Goal: Task Accomplishment & Management: Manage account settings

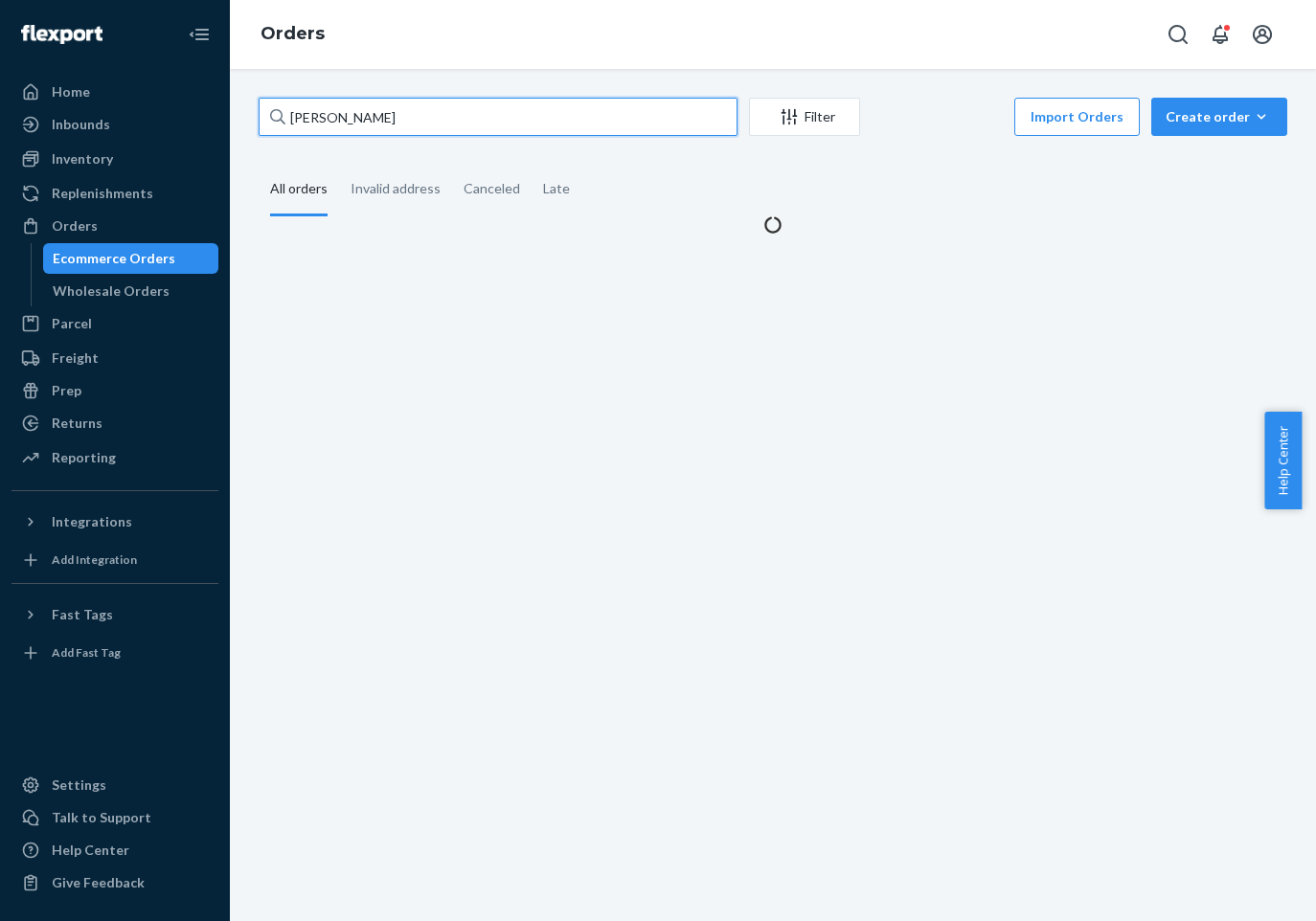
click at [351, 112] on input "[PERSON_NAME]" at bounding box center [498, 116] width 479 height 38
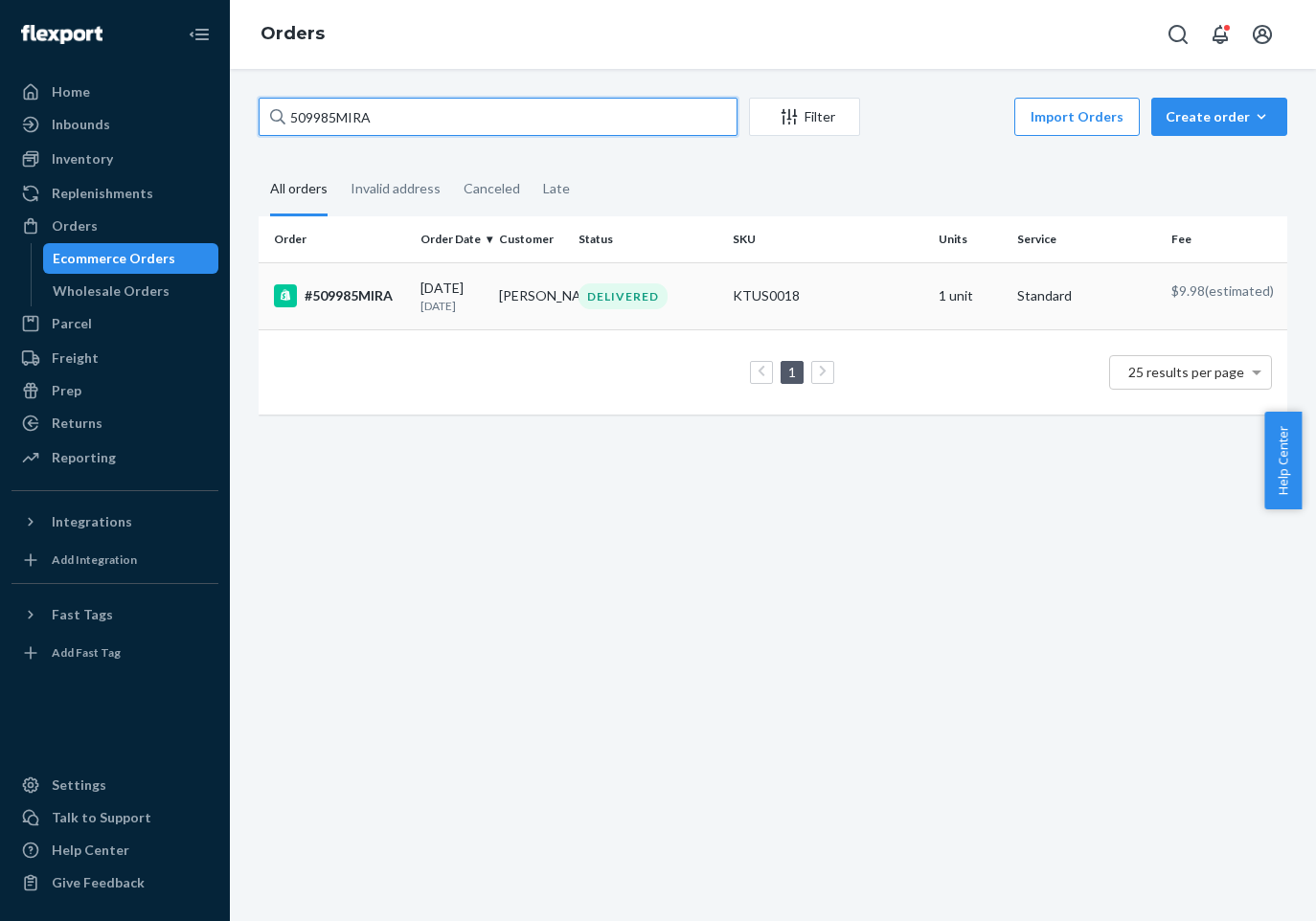
type input "509985MIRA"
click at [337, 294] on div "#509985MIRA" at bounding box center [340, 295] width 131 height 23
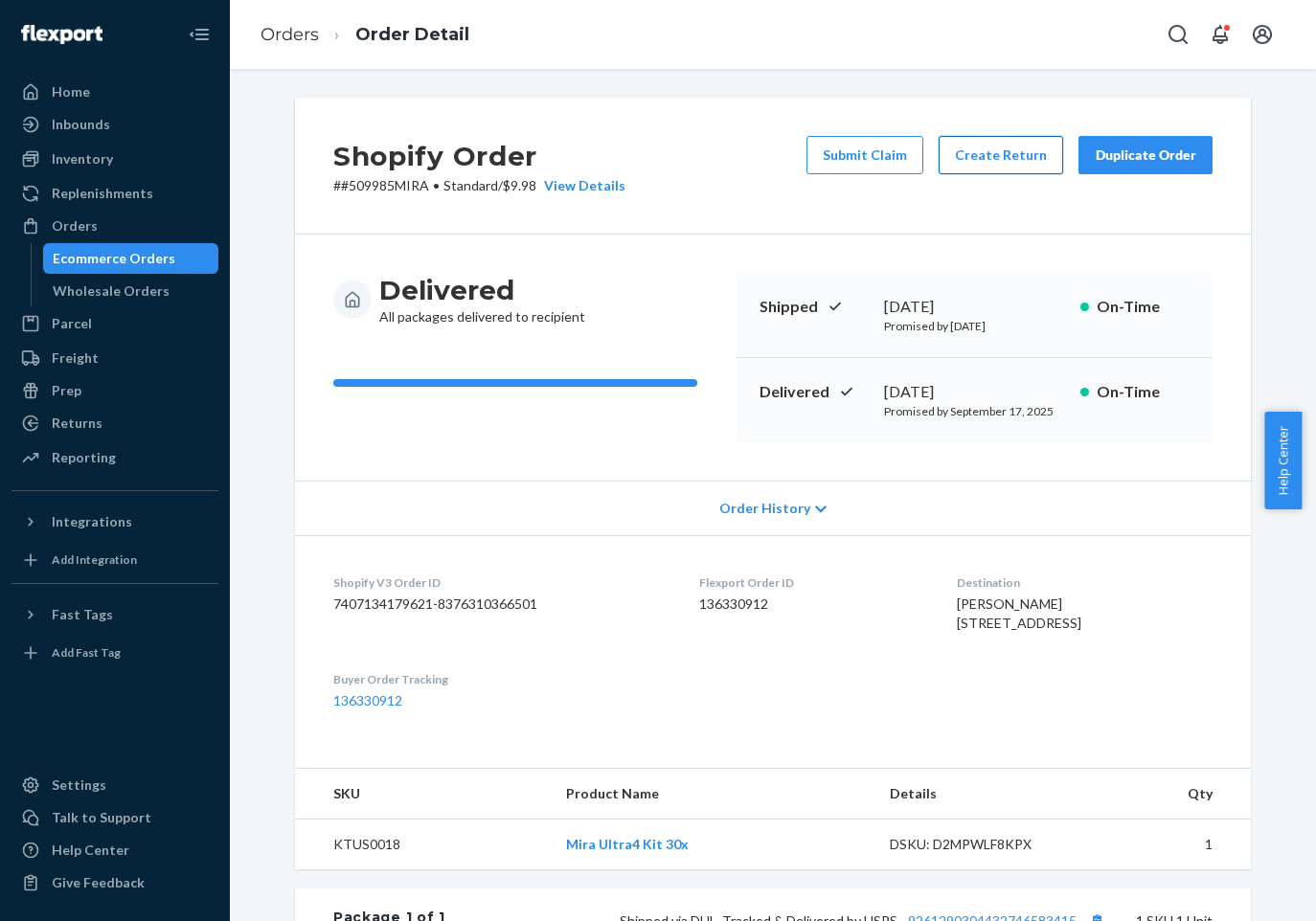
click at [1000, 152] on button "Create Return" at bounding box center [1001, 155] width 124 height 38
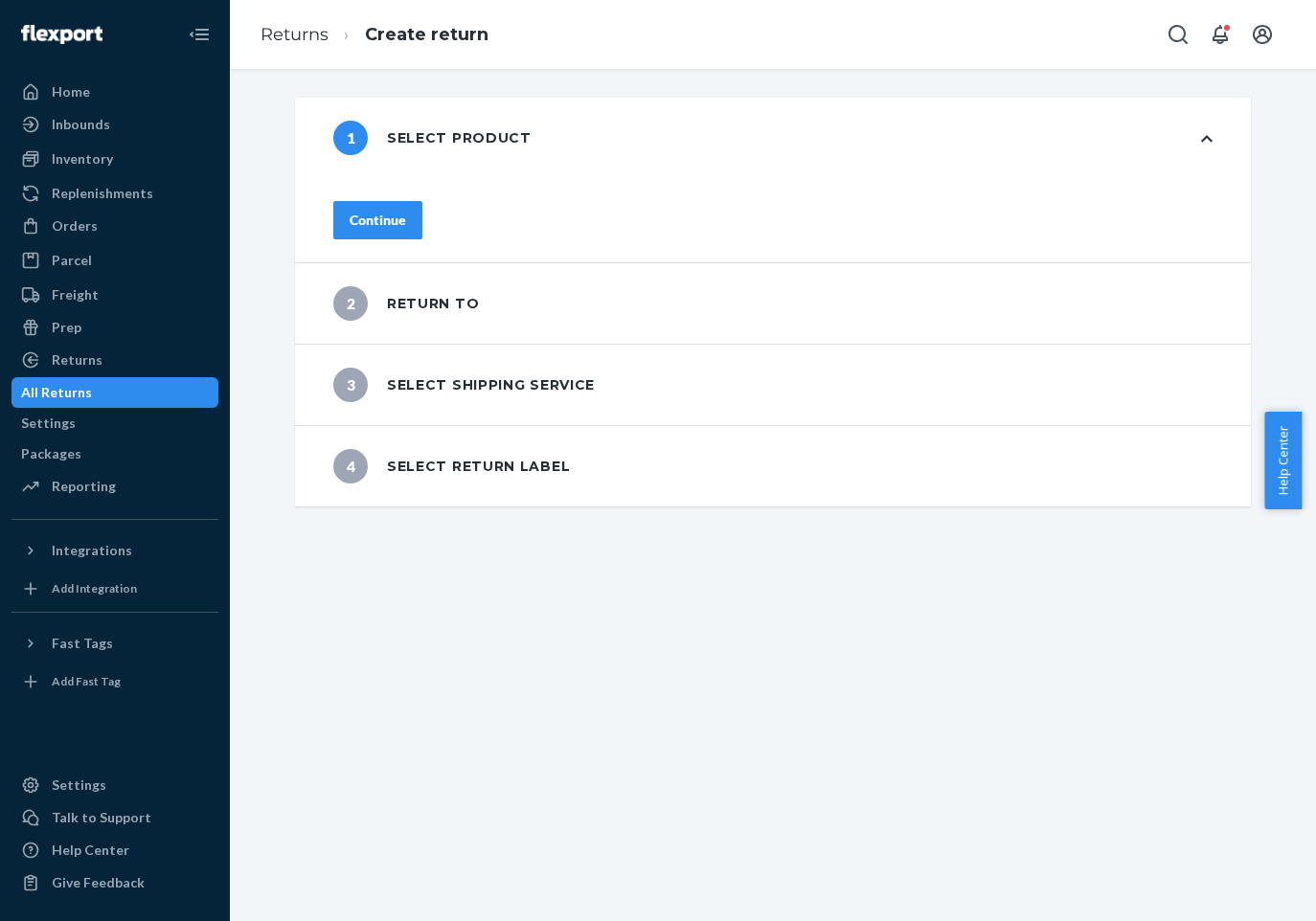
click at [406, 213] on div "Continue" at bounding box center [377, 219] width 56 height 19
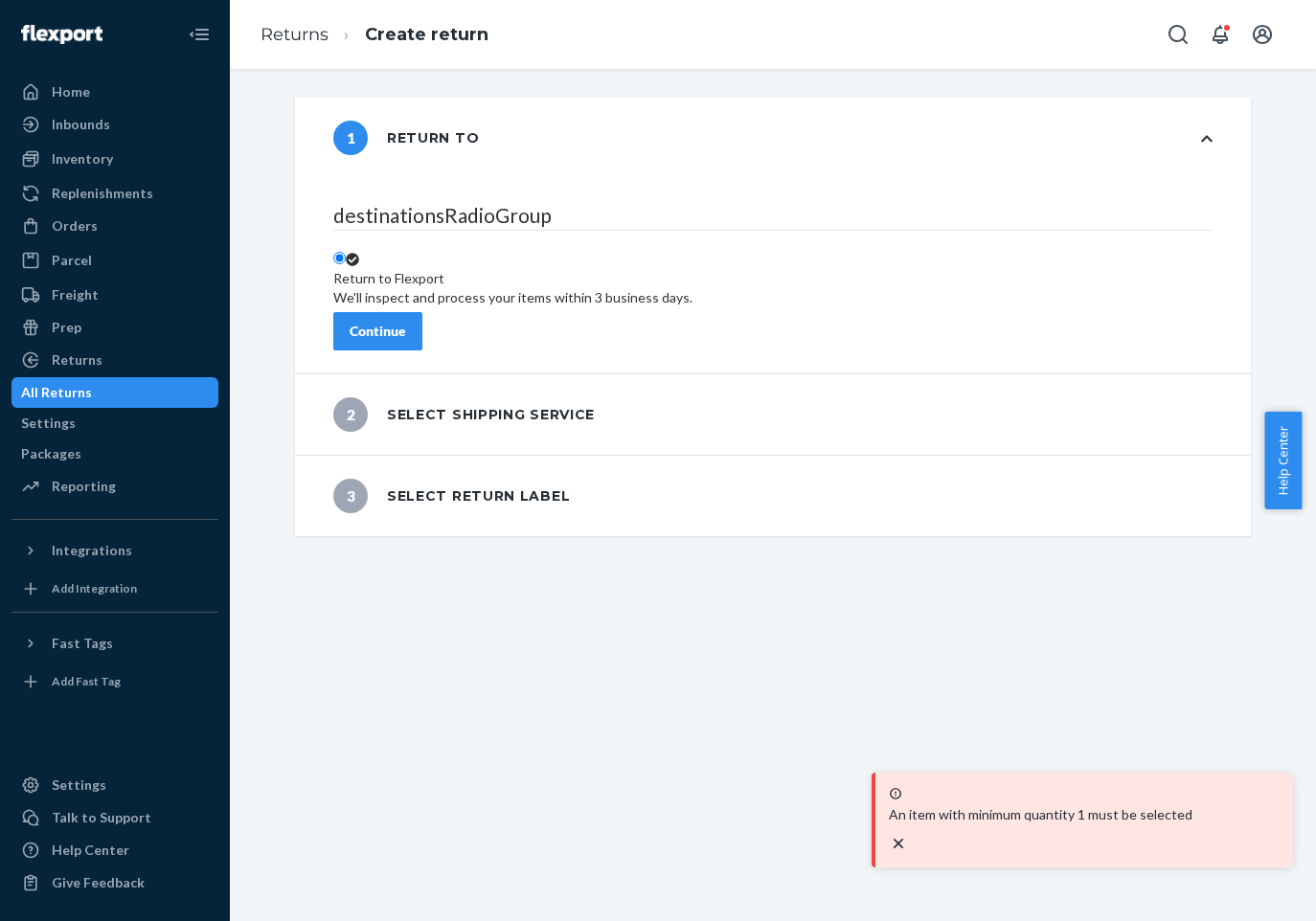
click at [435, 269] on div "Return to Flexport We'll inspect and process your items within 3 business days." at bounding box center [513, 288] width 359 height 38
click at [346, 252] on input "Return to Flexport We'll inspect and process your items within 3 business days." at bounding box center [340, 258] width 13 height 13
click at [423, 312] on button "Continue" at bounding box center [378, 331] width 89 height 38
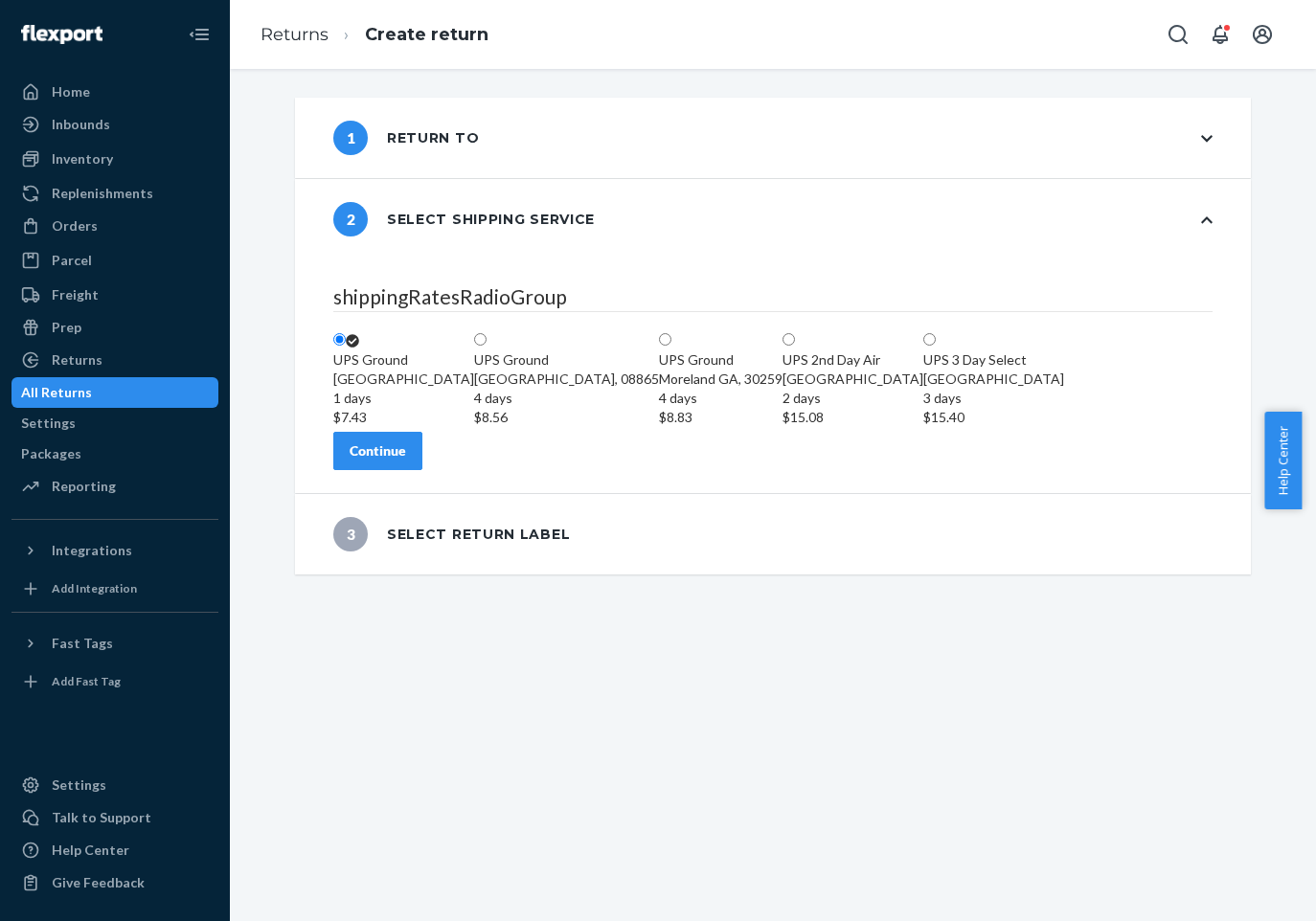
click at [452, 494] on div "shippingRatesRadioGroup UPS Ground Highland CA, 92346 1 days $7.43 UPS Ground P…" at bounding box center [773, 376] width 956 height 234
click at [406, 461] on div "Continue" at bounding box center [377, 450] width 56 height 19
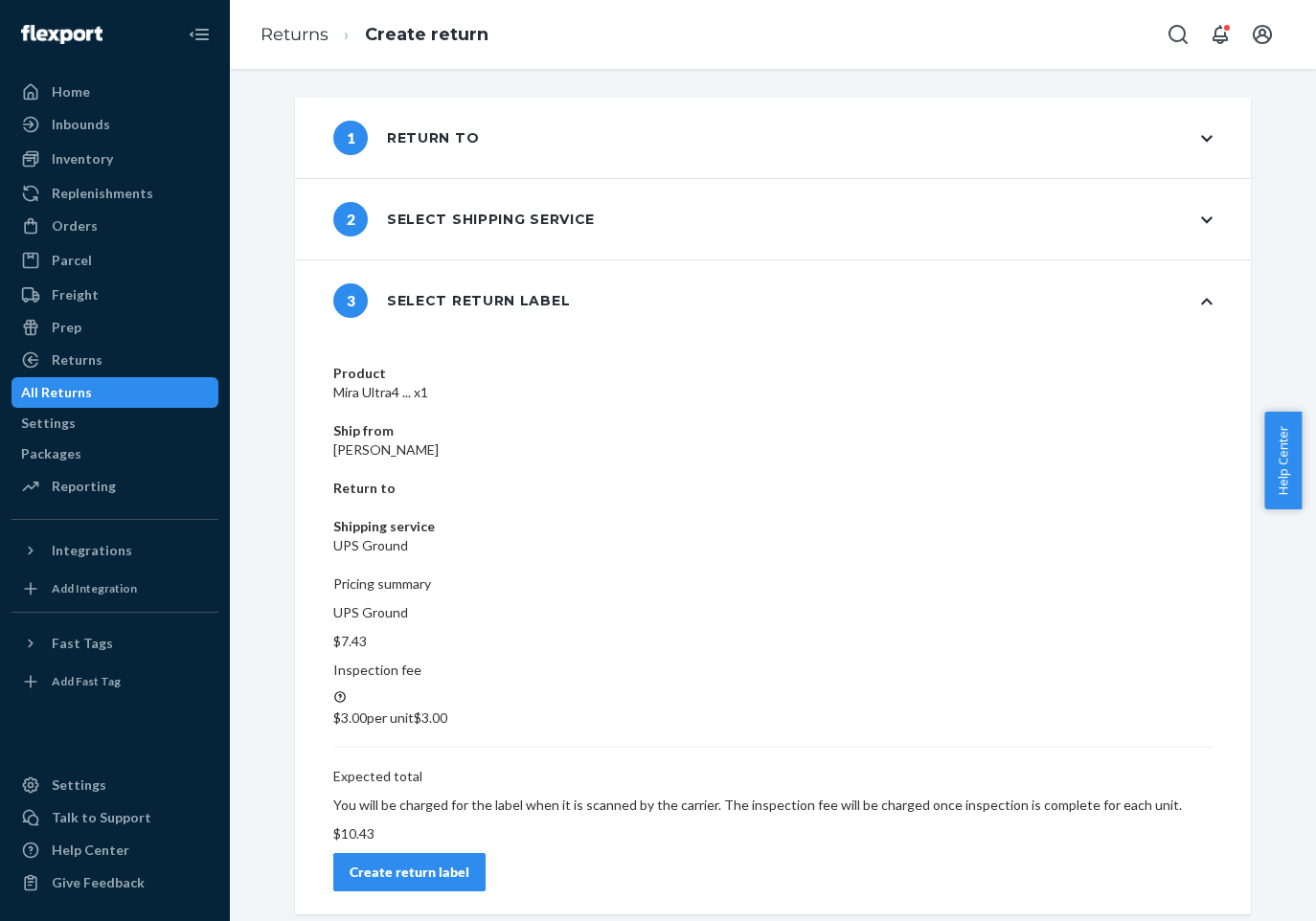
click at [486, 854] on button "Create return label" at bounding box center [410, 873] width 152 height 38
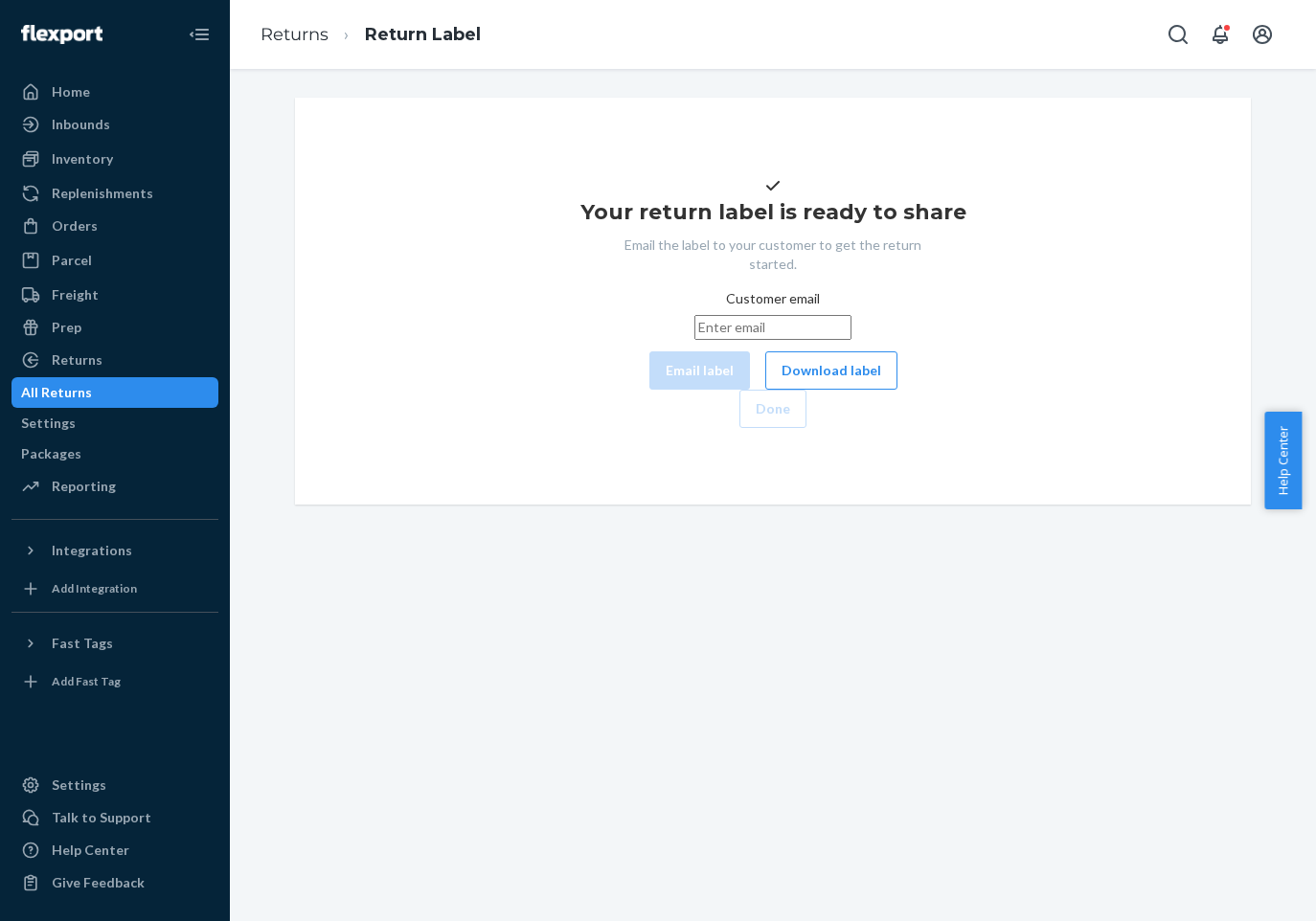
click at [852, 340] on input "Customer email" at bounding box center [772, 327] width 157 height 25
paste input "Screenshot 2025-09-24 at 10.51.43 AM"
type input "Screenshot 2025-09-24 at 10.51.43 AM"
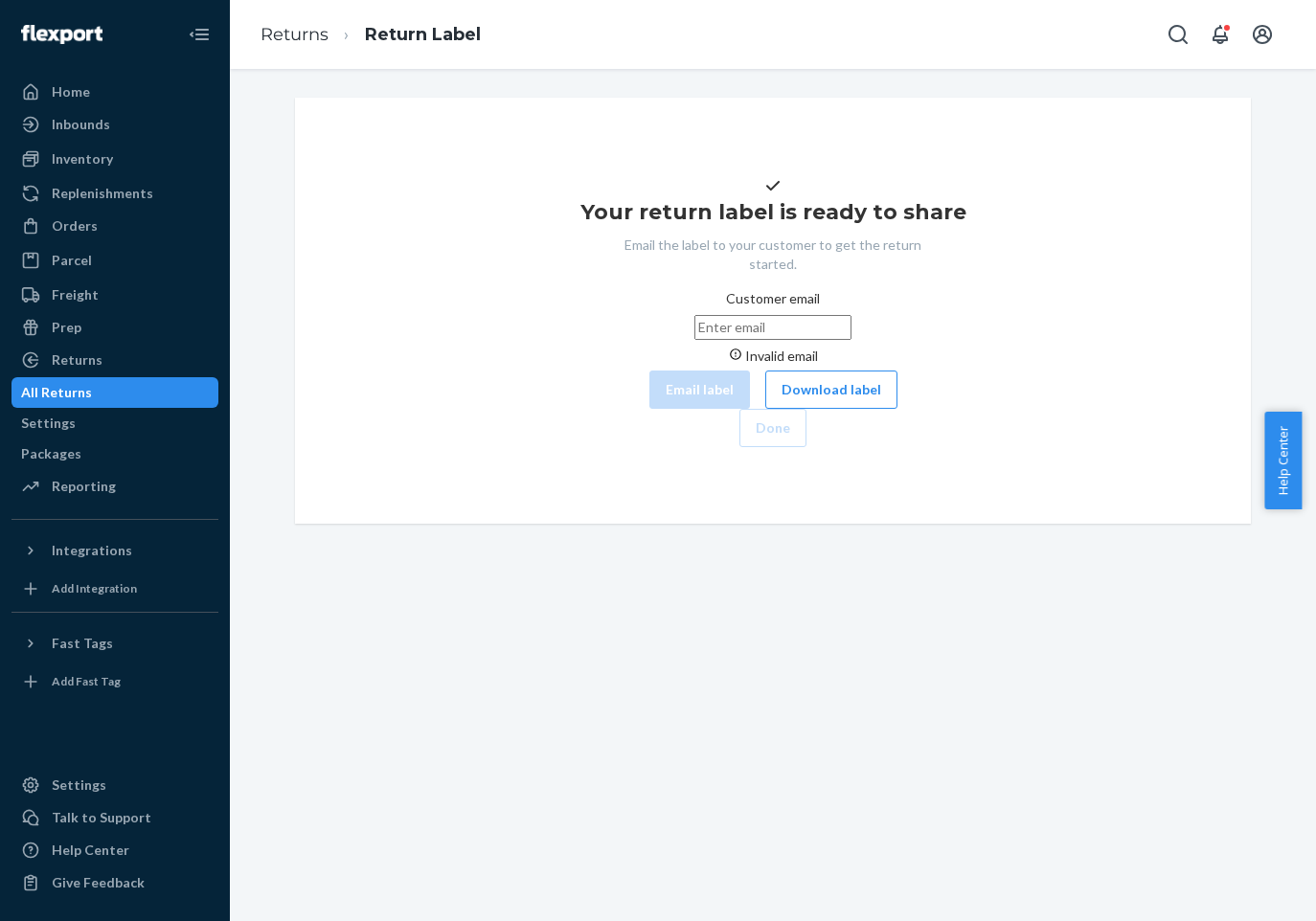
click at [784, 340] on input "Customer email Invalid email" at bounding box center [772, 327] width 157 height 25
paste input "#509985MIRA"
type input "#509985MIRA"
click at [773, 409] on button "Download label" at bounding box center [831, 390] width 132 height 38
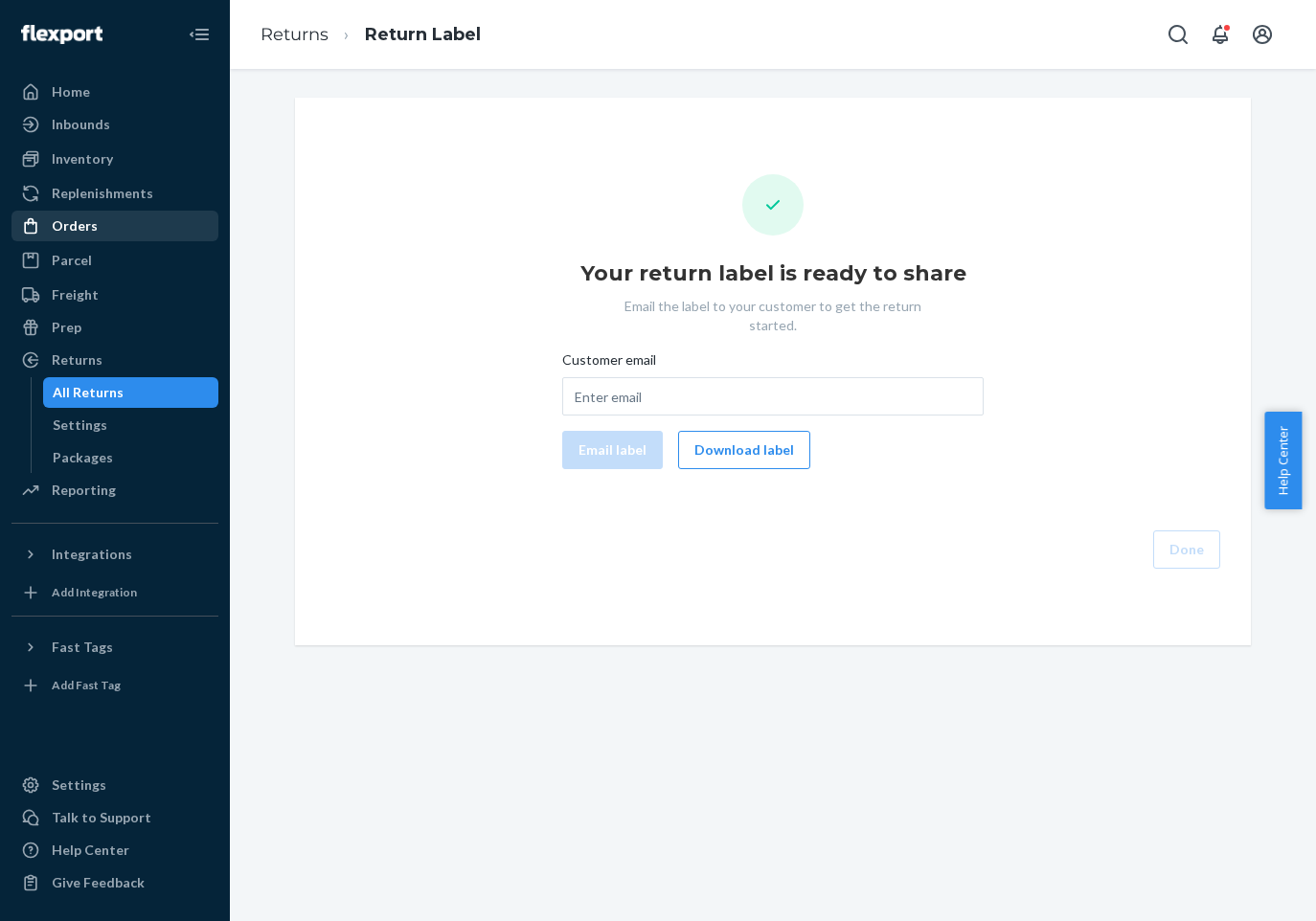
click at [92, 228] on div "Orders" at bounding box center [74, 225] width 46 height 19
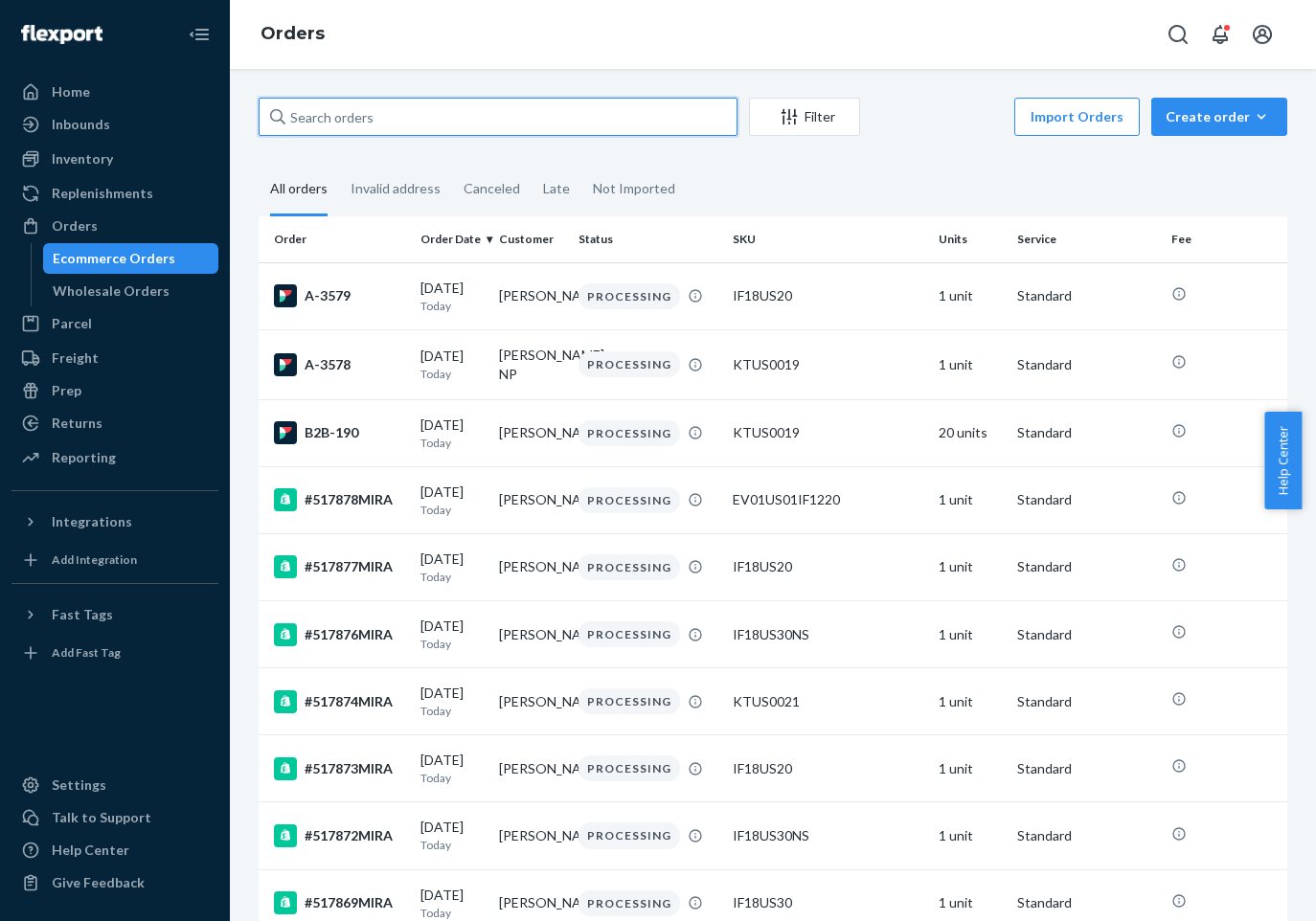
click at [323, 133] on input "text" at bounding box center [498, 116] width 479 height 38
paste input "509985MIRA"
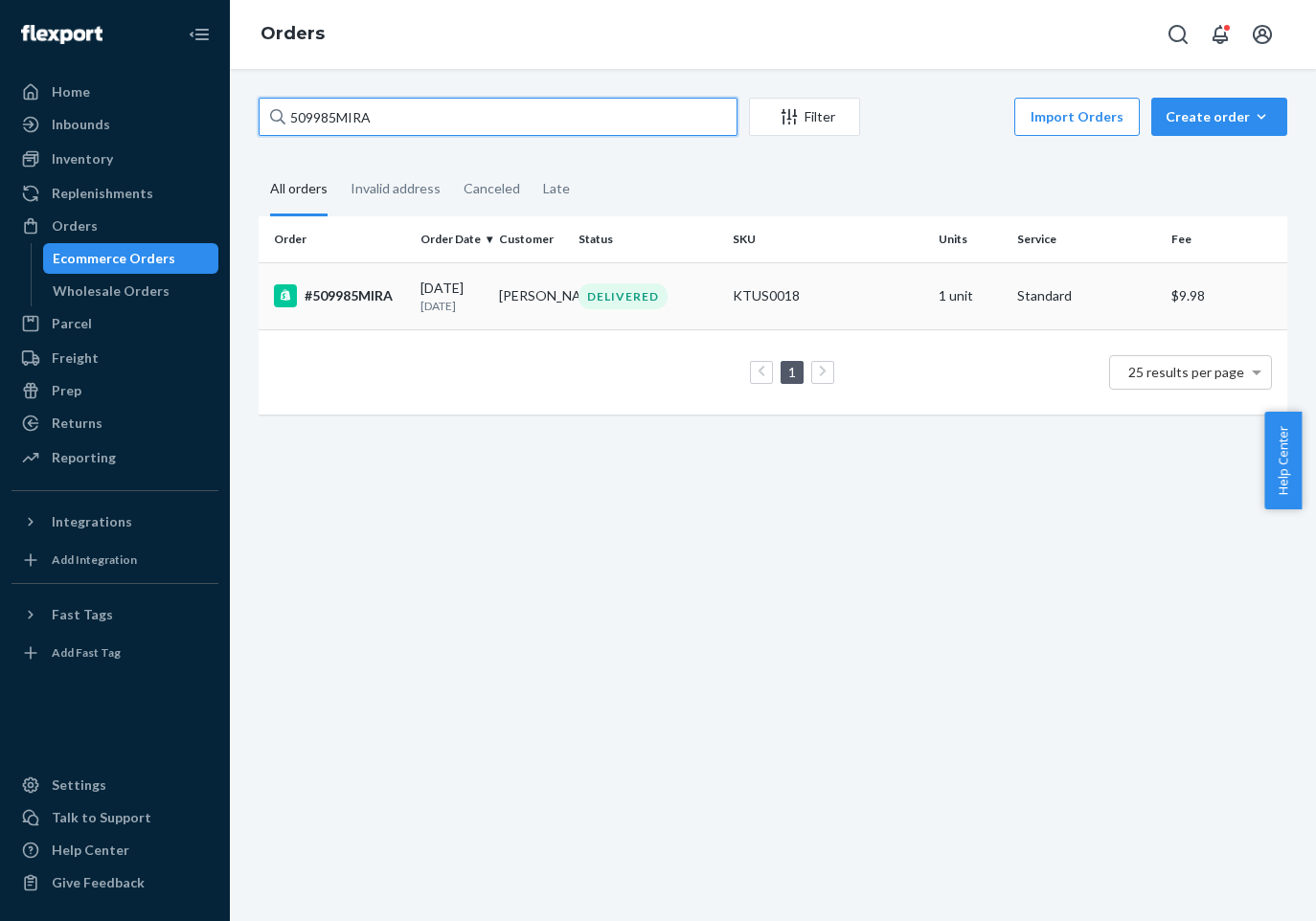
type input "509985MIRA"
click at [339, 298] on div "#509985MIRA" at bounding box center [340, 295] width 131 height 23
